Goal: Transaction & Acquisition: Book appointment/travel/reservation

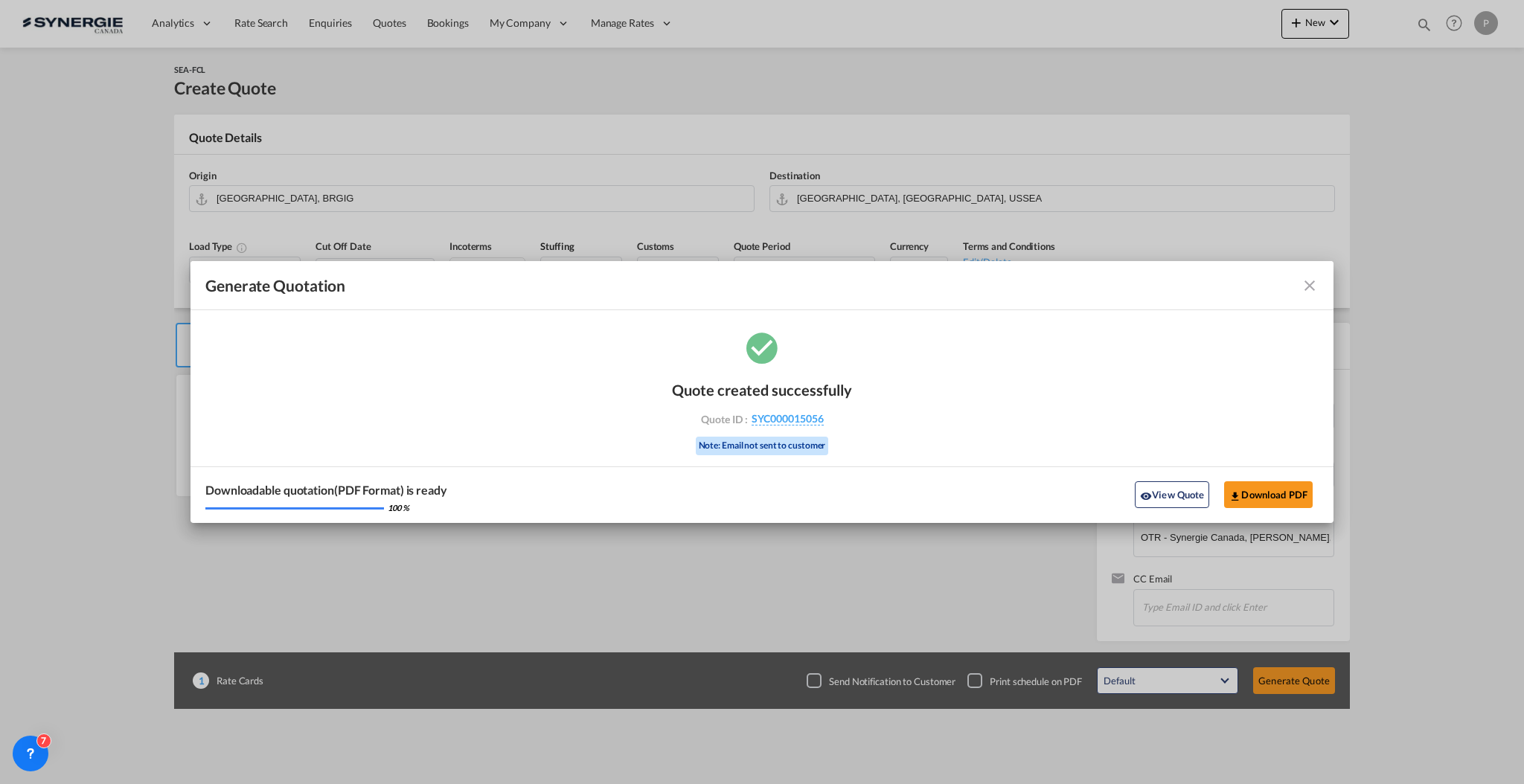
select select "Quotes"
click at [1307, 282] on md-icon "icon-close fg-AAA8AD cursor m-0" at bounding box center [1309, 286] width 18 height 18
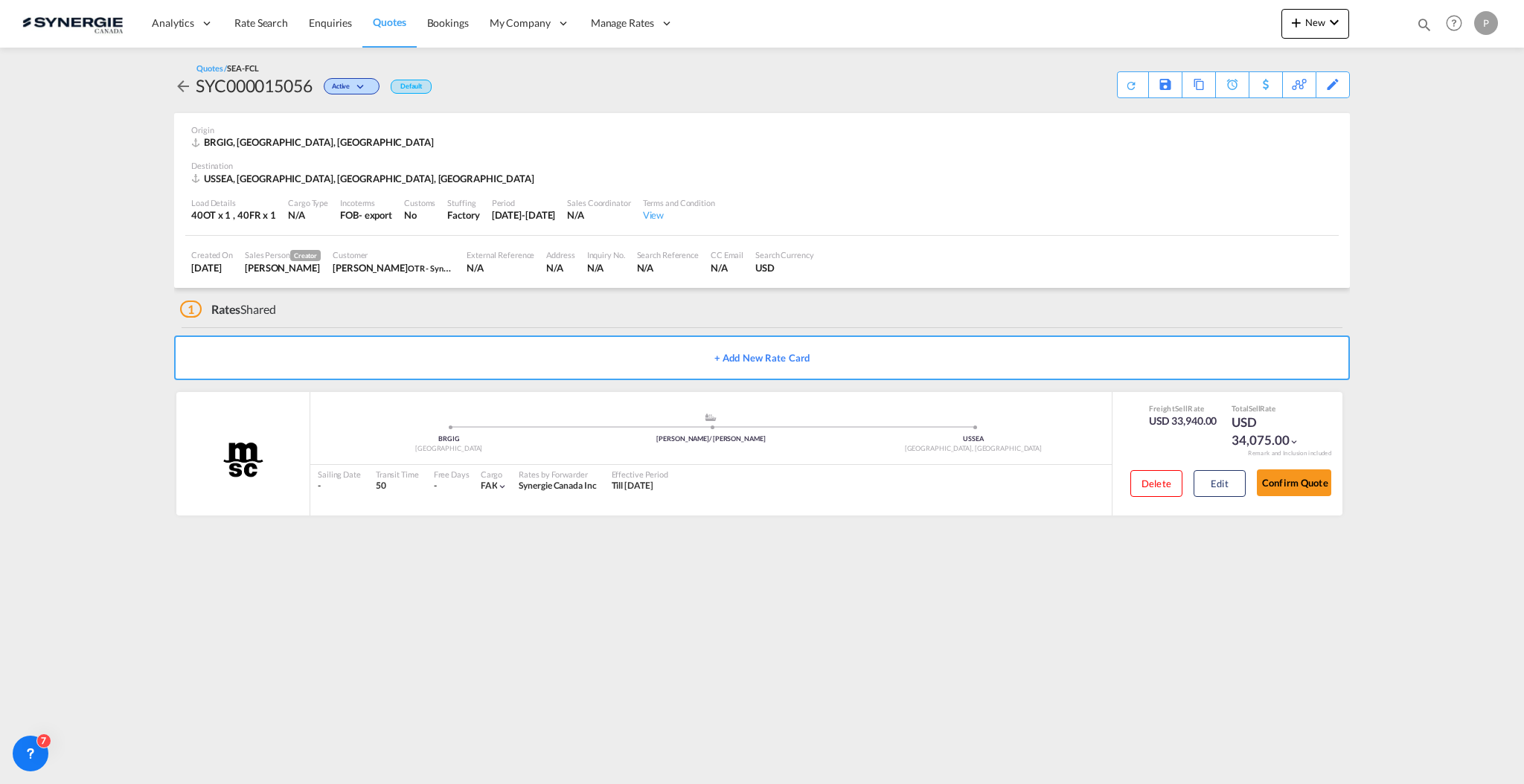
click at [1418, 19] on md-icon "icon-magnify" at bounding box center [1424, 24] width 17 height 17
drag, startPoint x: 1268, startPoint y: 20, endPoint x: 1238, endPoint y: 18, distance: 30.1
click at [1238, 18] on input "15003" at bounding box center [1312, 24] width 185 height 26
type input "15041"
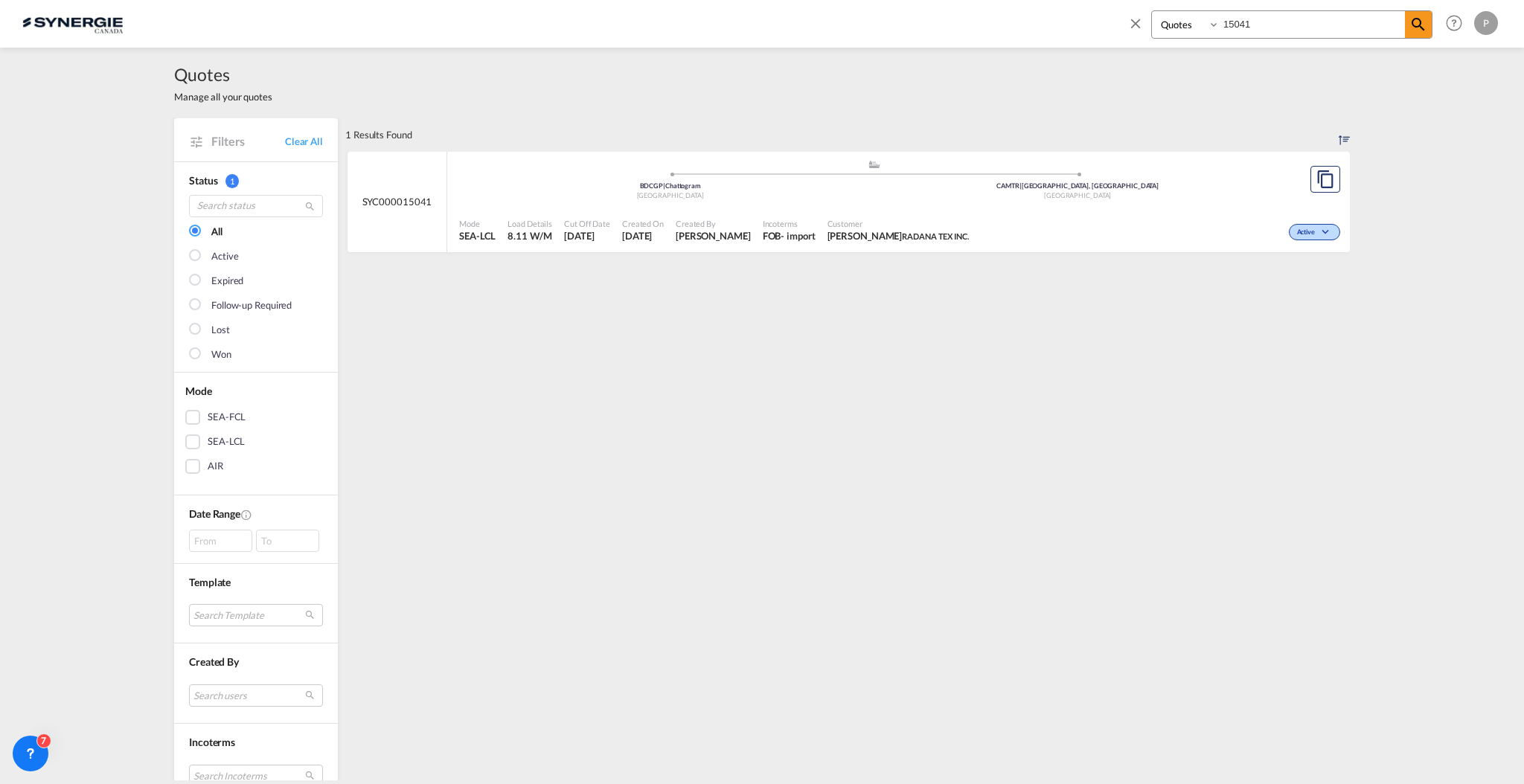
click at [1130, 212] on div "Active" at bounding box center [1160, 230] width 369 height 37
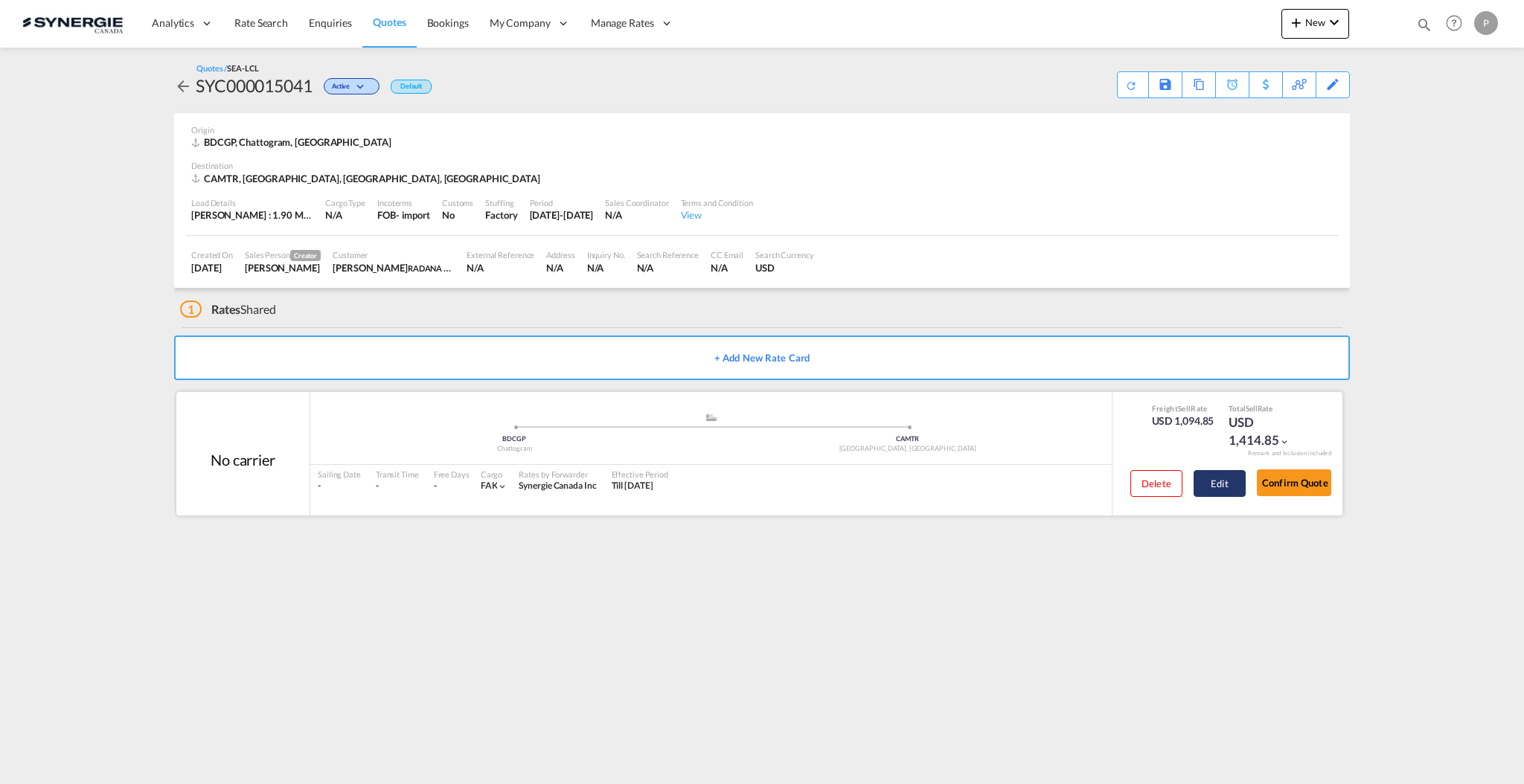
click at [1203, 483] on button "Edit" at bounding box center [1220, 483] width 52 height 27
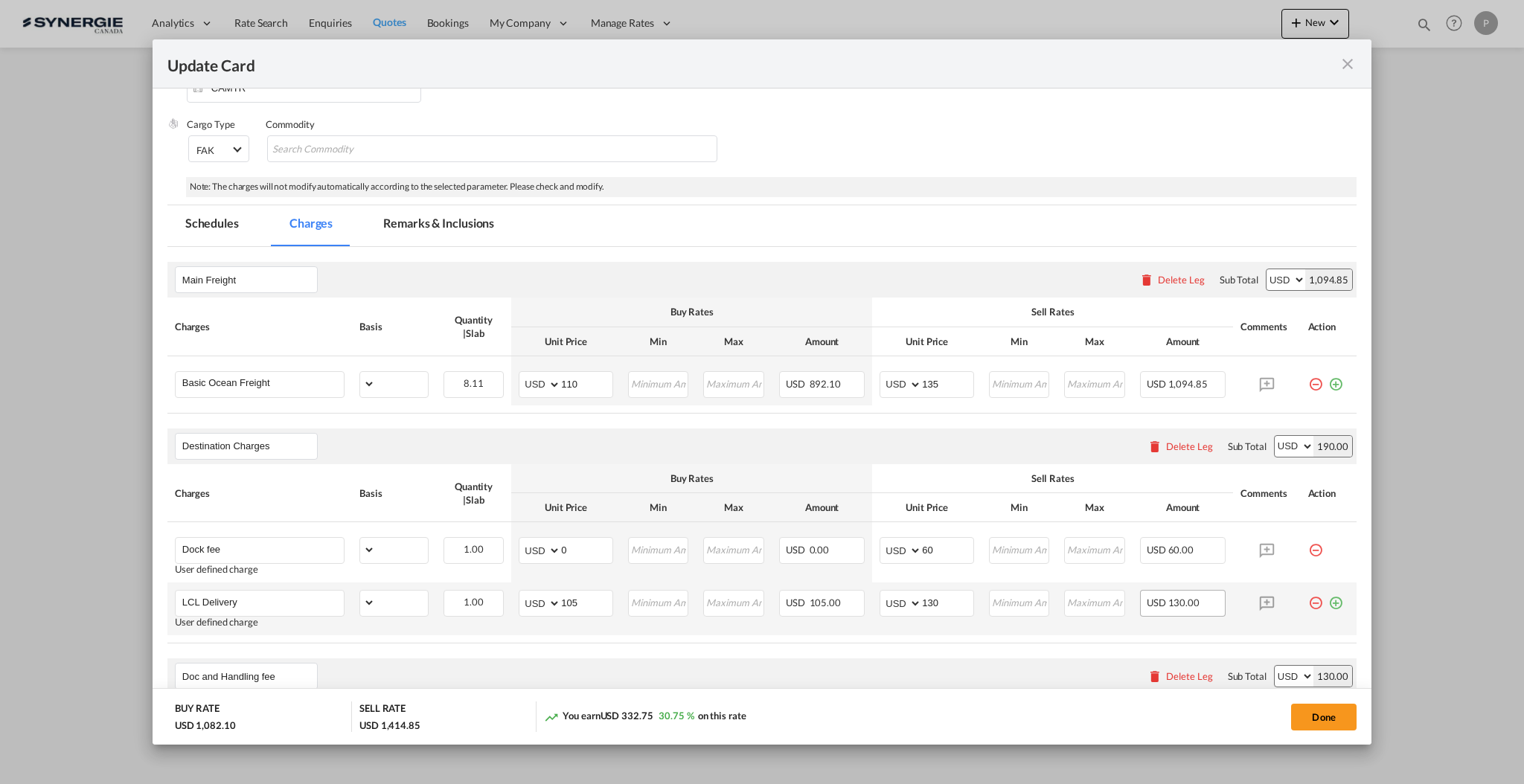
scroll to position [297, 0]
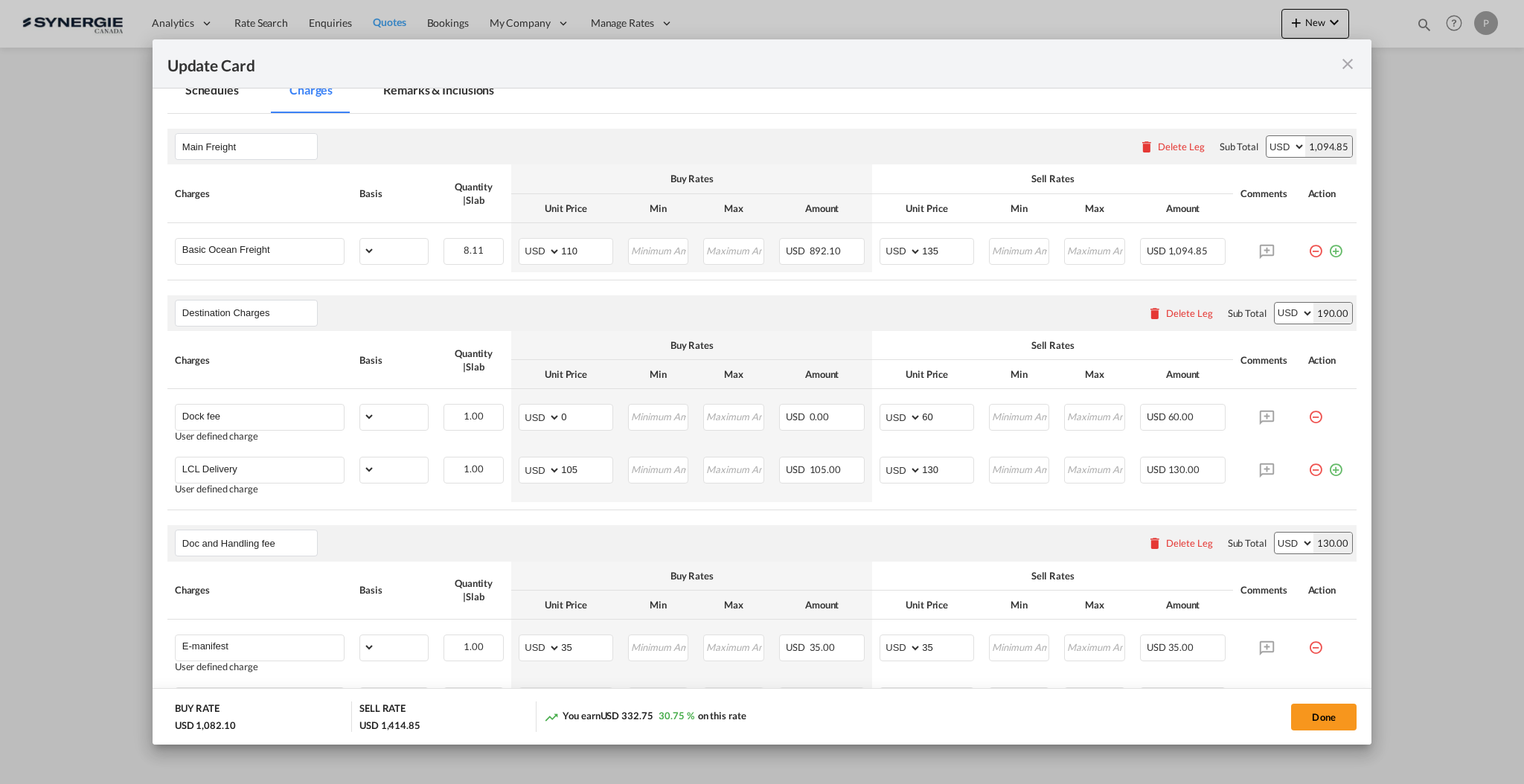
select select "per_w/m"
select select "per_hbl"
select select "flat"
select select "per_bl"
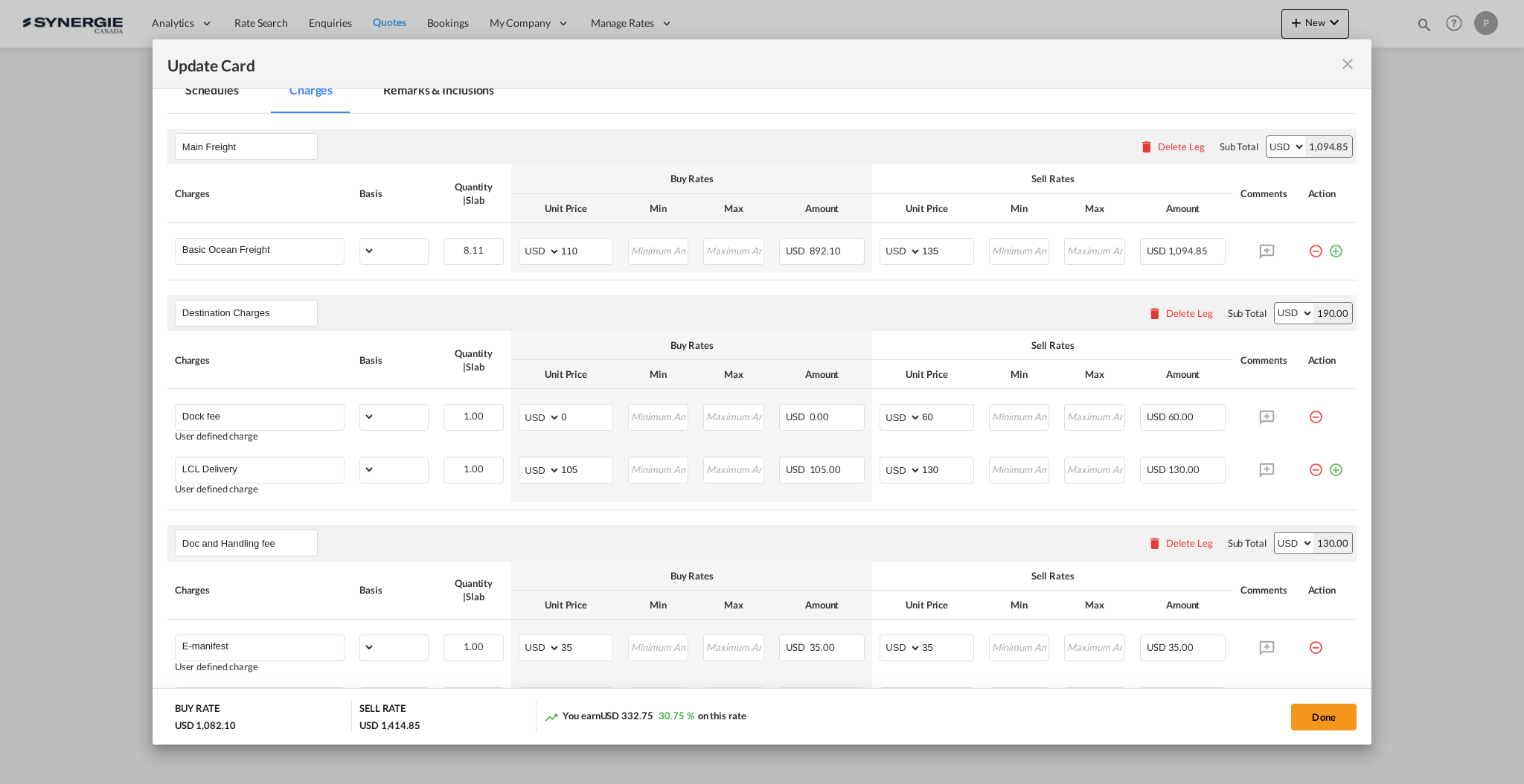
select select "per_bl"
click at [1347, 59] on md-icon "icon-close fg-AAA8AD m-0 pointer" at bounding box center [1347, 64] width 18 height 18
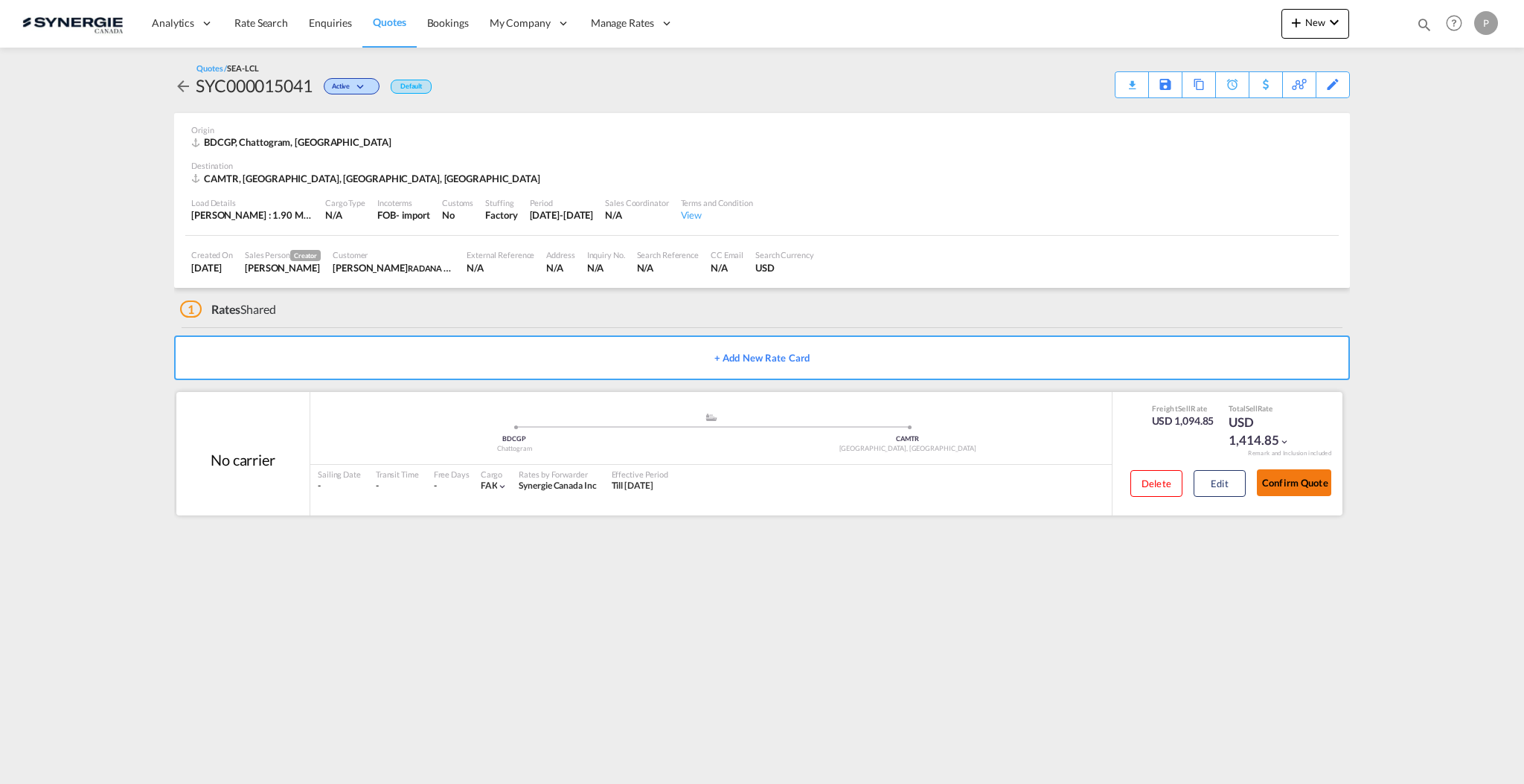
click at [1307, 480] on button "Confirm Quote" at bounding box center [1294, 483] width 74 height 27
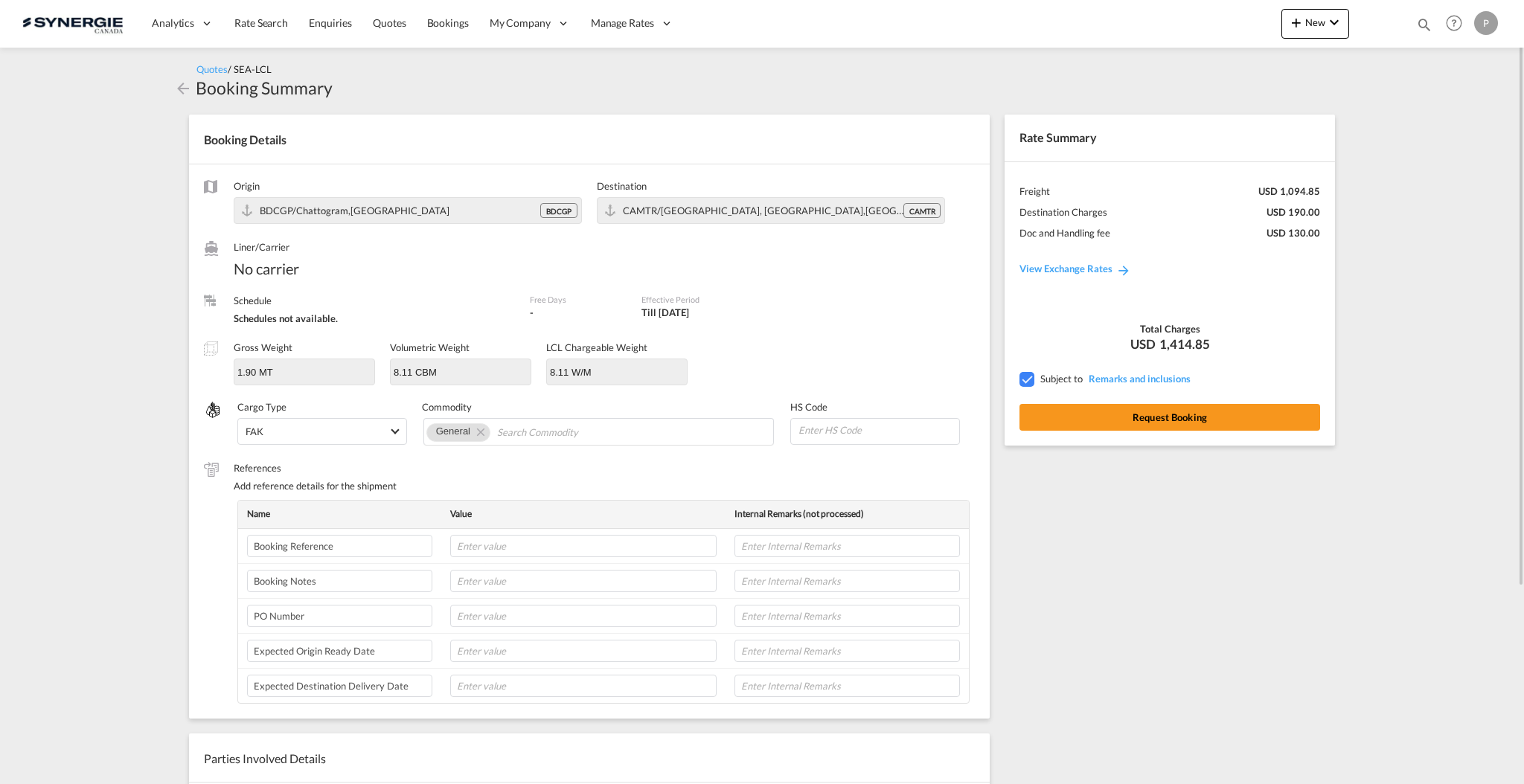
click at [1197, 399] on div "Rate Summary Freight USD 1,094.85 Destination Charges USD 190.00 Doc and Handli…" at bounding box center [1169, 280] width 331 height 331
click at [1208, 425] on button "Request Booking" at bounding box center [1169, 417] width 301 height 27
